Goal: Information Seeking & Learning: Understand process/instructions

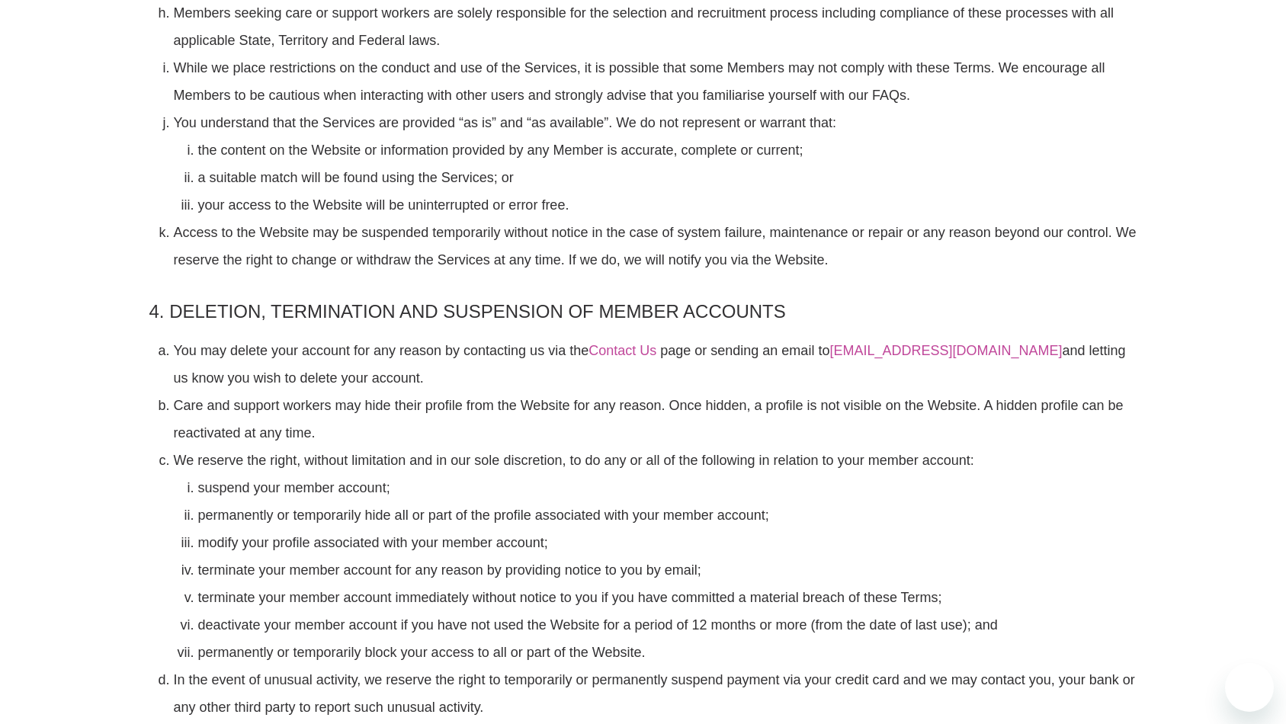
scroll to position [1893, 0]
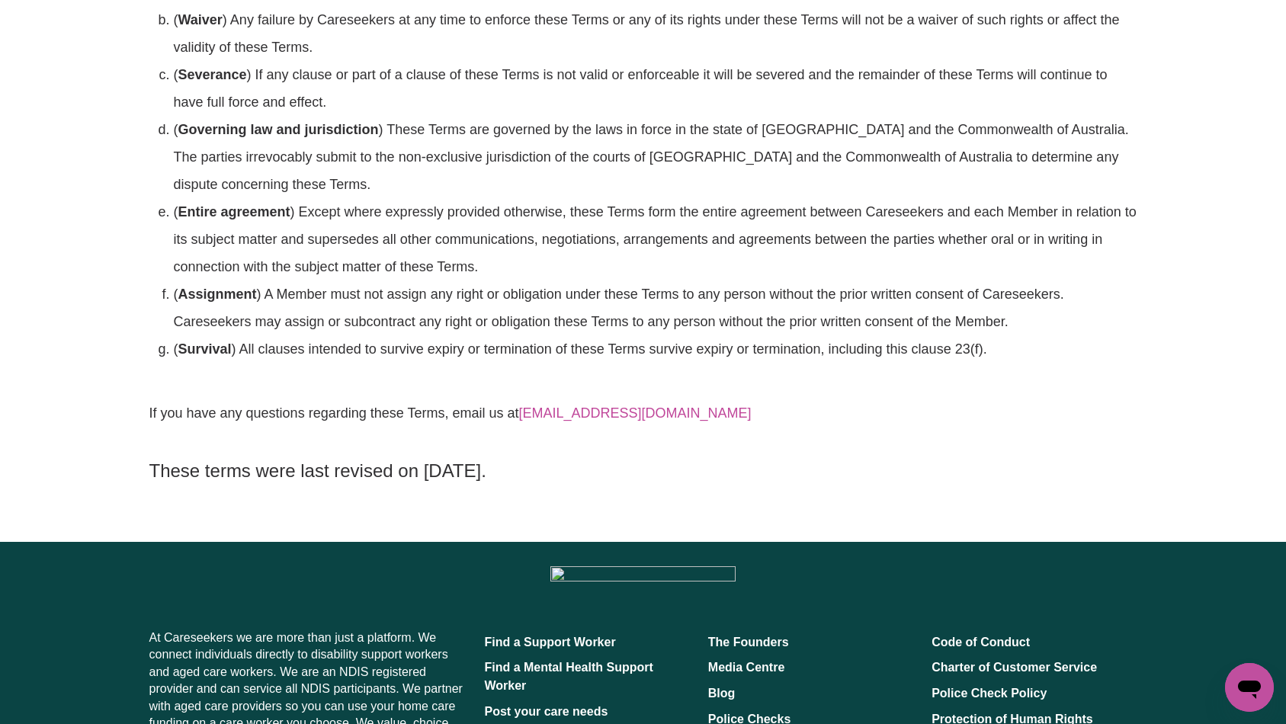
scroll to position [8492, 0]
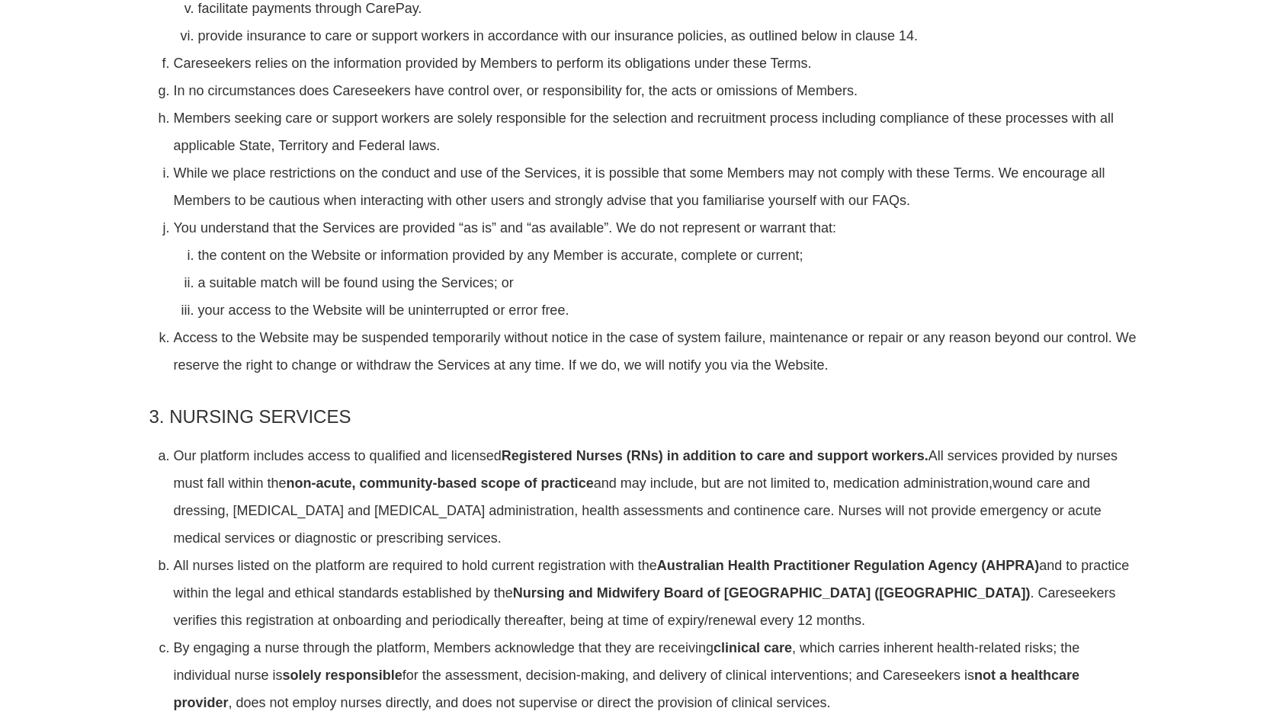
scroll to position [1814, 0]
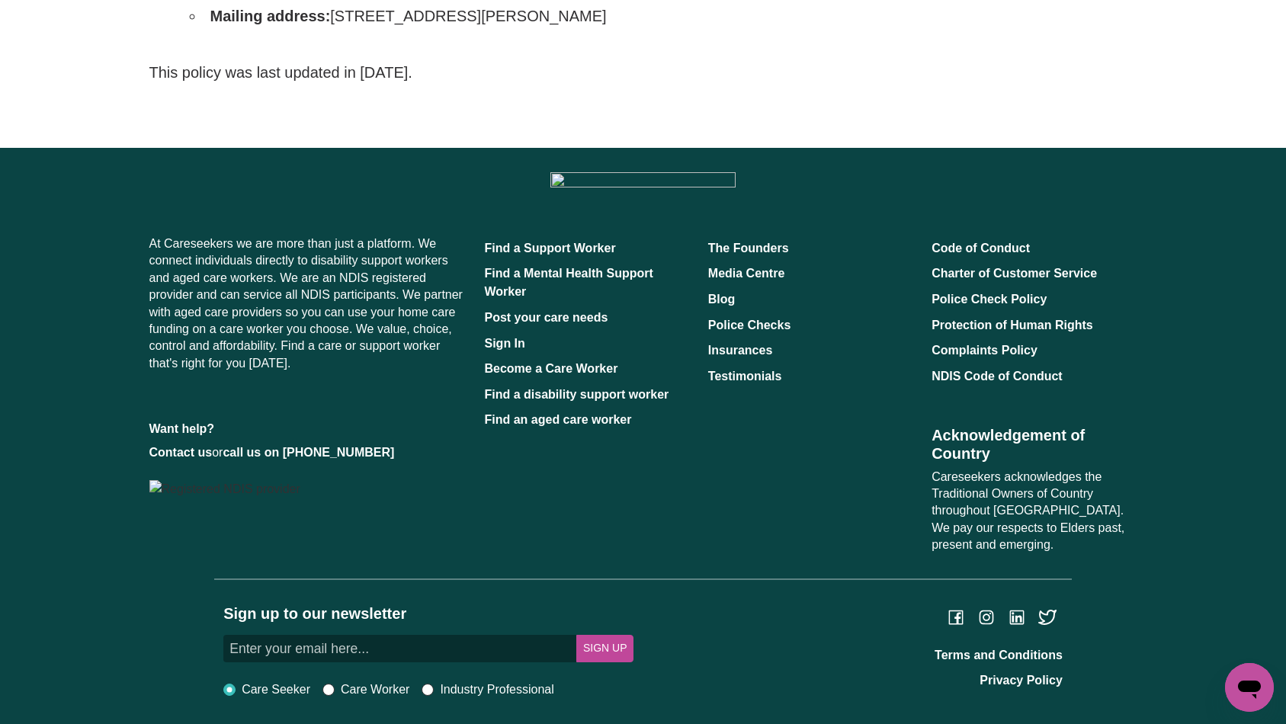
scroll to position [6736, 0]
